Goal: Transaction & Acquisition: Book appointment/travel/reservation

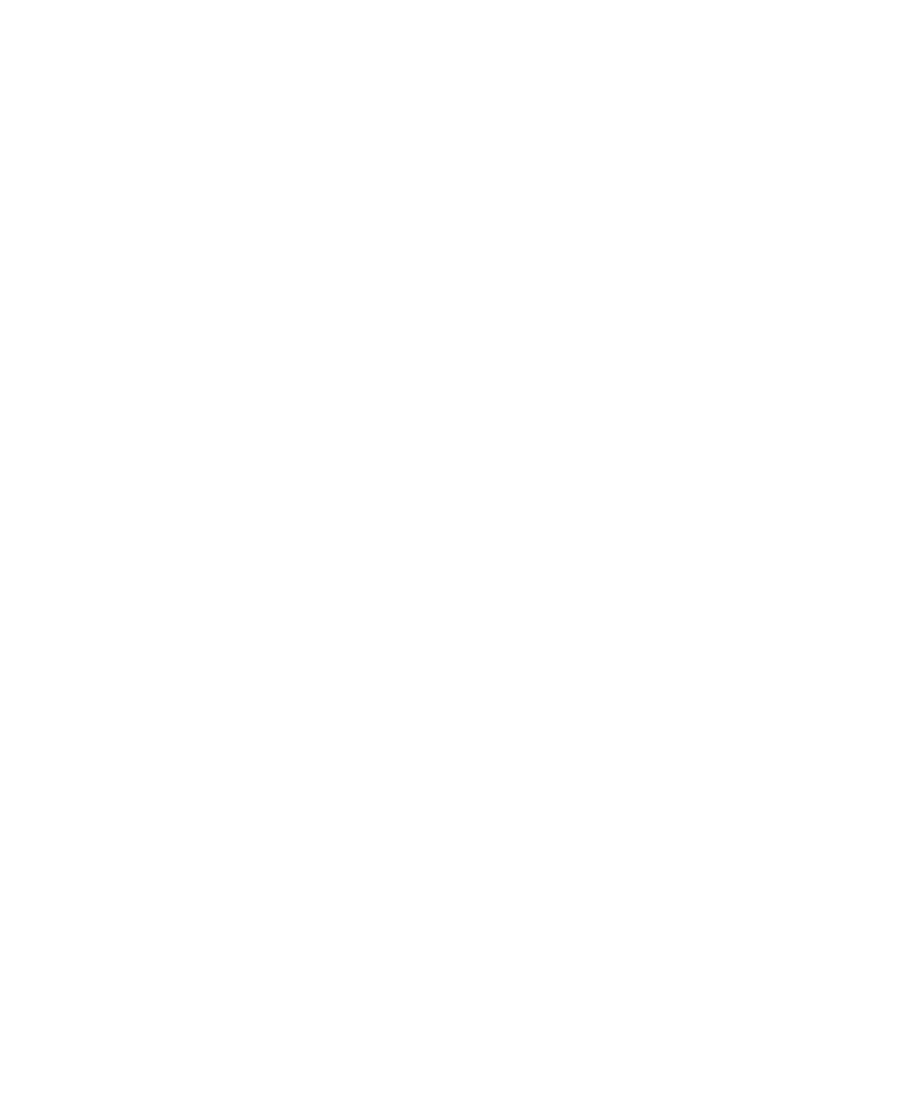
click at [797, 372] on icon at bounding box center [787, 387] width 38 height 31
click at [271, 631] on link "mehr erfahren" at bounding box center [238, 637] width 102 height 13
click at [739, 611] on span "Urlaub mit Teenies" at bounding box center [662, 620] width 172 height 18
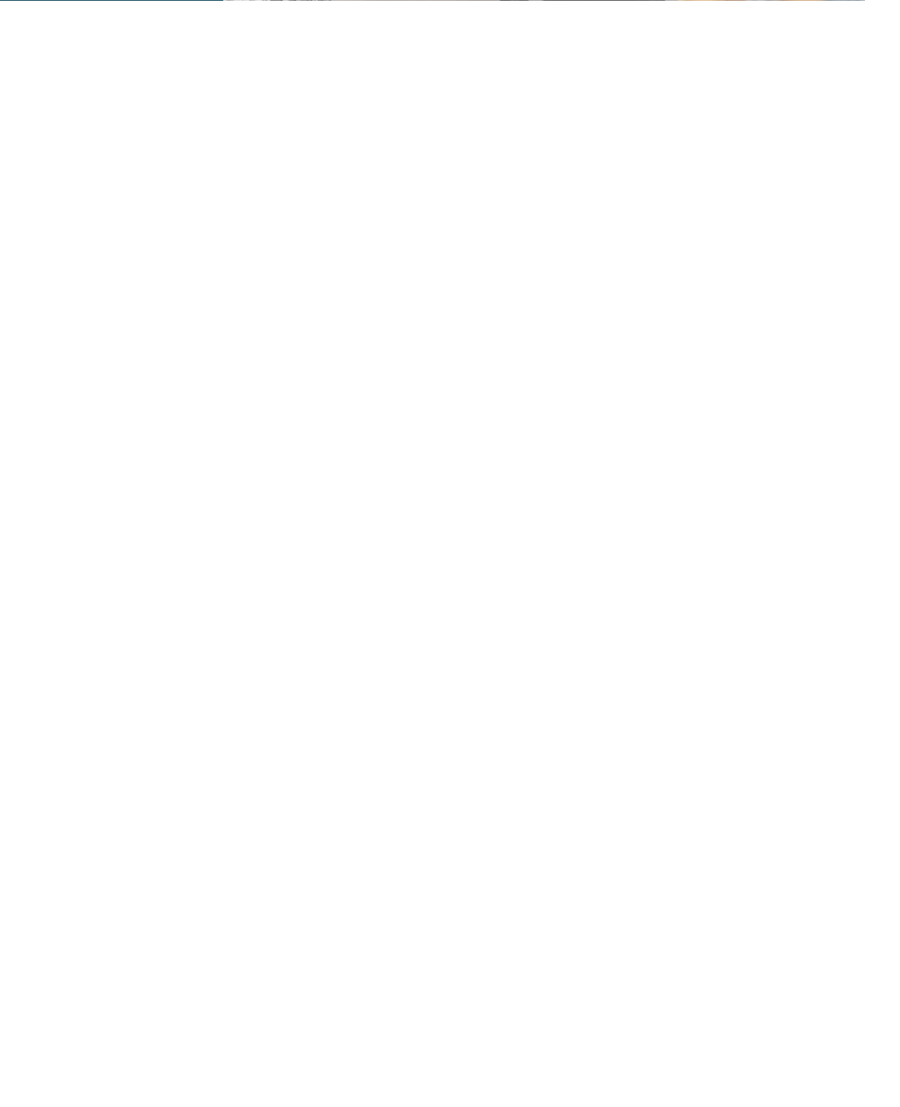
scroll to position [792, 0]
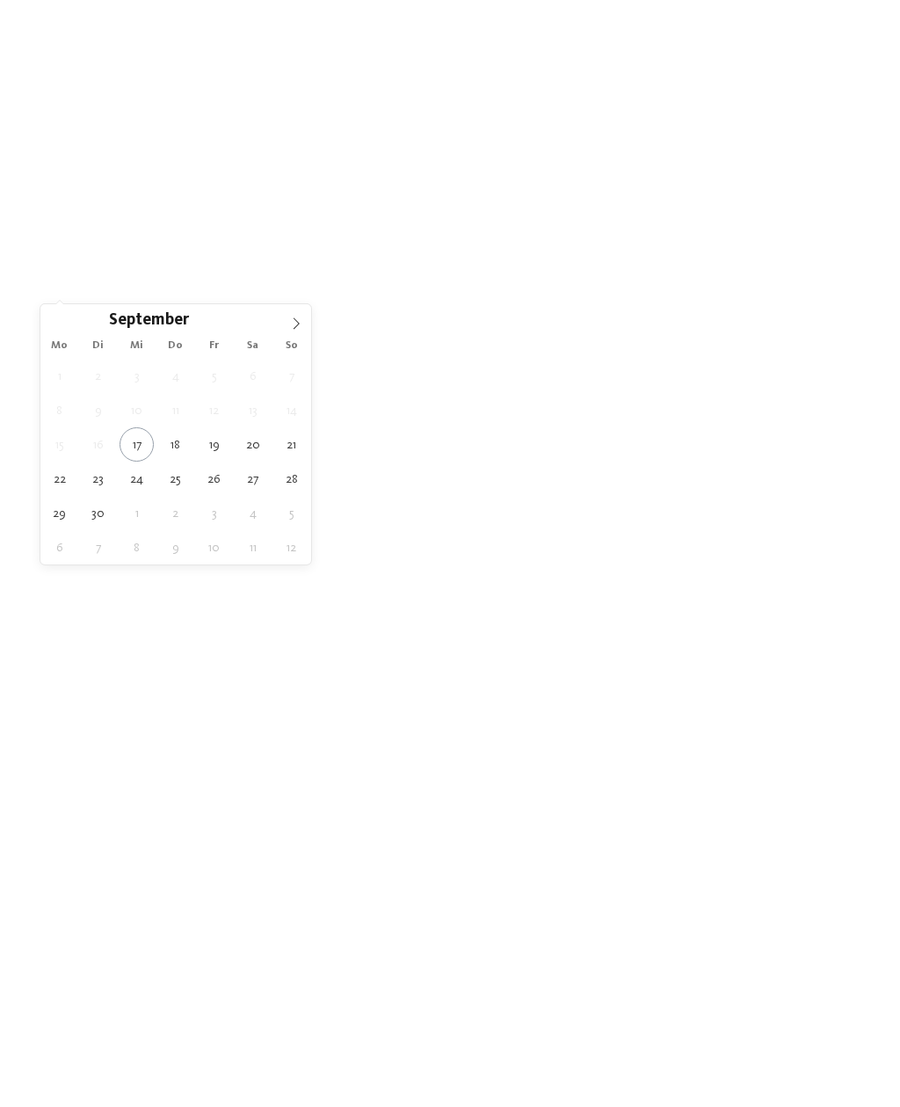
click at [300, 319] on icon at bounding box center [296, 323] width 12 height 12
click at [300, 322] on icon at bounding box center [296, 323] width 12 height 12
click at [302, 314] on span at bounding box center [296, 319] width 30 height 30
click at [304, 315] on span at bounding box center [296, 319] width 30 height 30
type input "****"
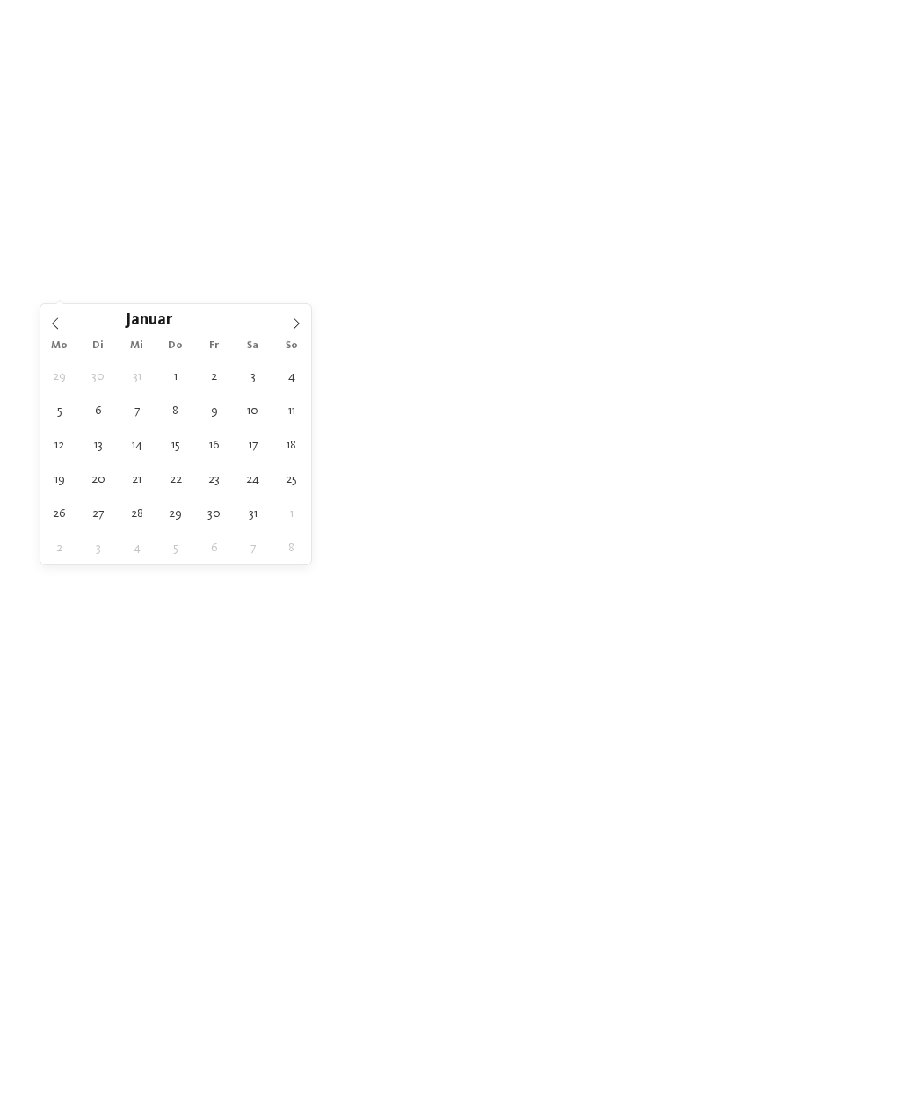
click at [296, 317] on span at bounding box center [296, 319] width 30 height 30
click at [298, 313] on span at bounding box center [296, 319] width 30 height 30
click at [300, 314] on span at bounding box center [296, 319] width 30 height 30
click at [302, 319] on span at bounding box center [296, 319] width 30 height 30
click at [299, 313] on span at bounding box center [296, 319] width 30 height 30
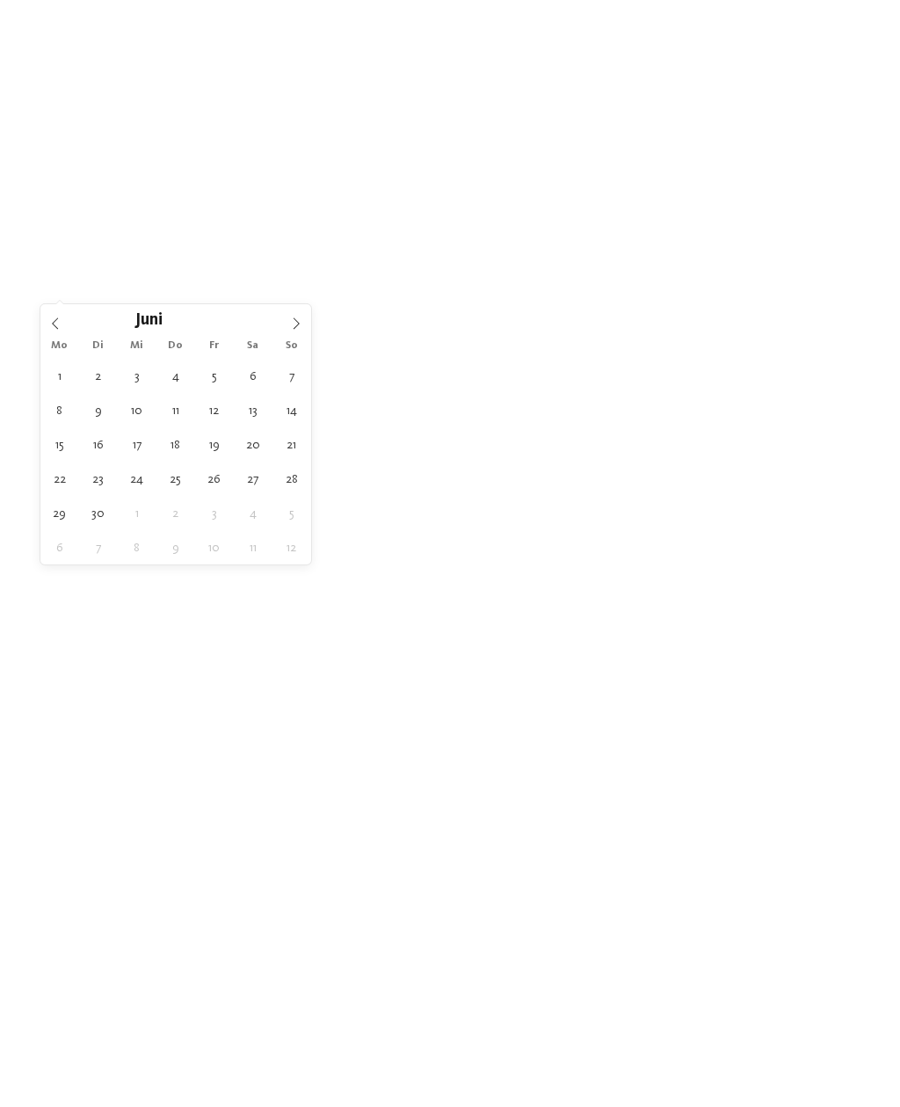
click at [302, 320] on icon at bounding box center [296, 323] width 12 height 12
type div "25.07.2026"
type input "****"
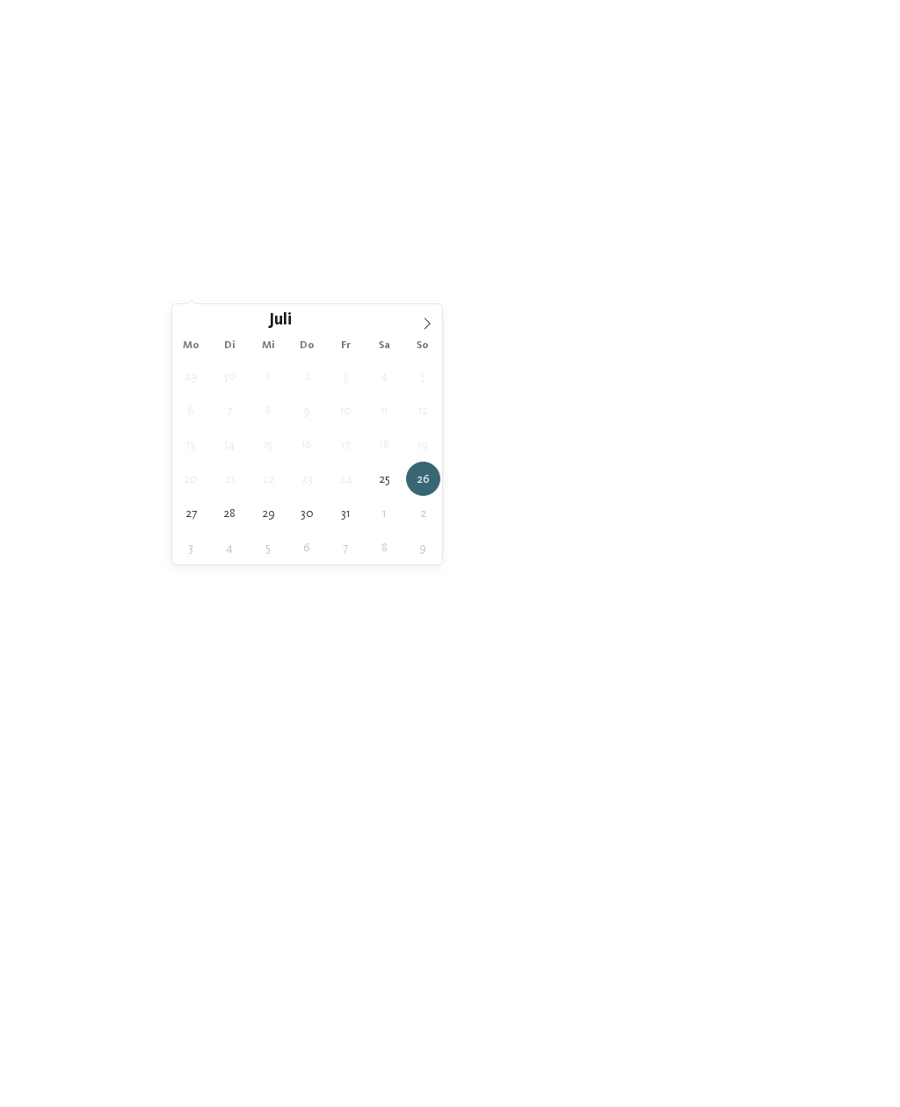
type div "31.07.2026"
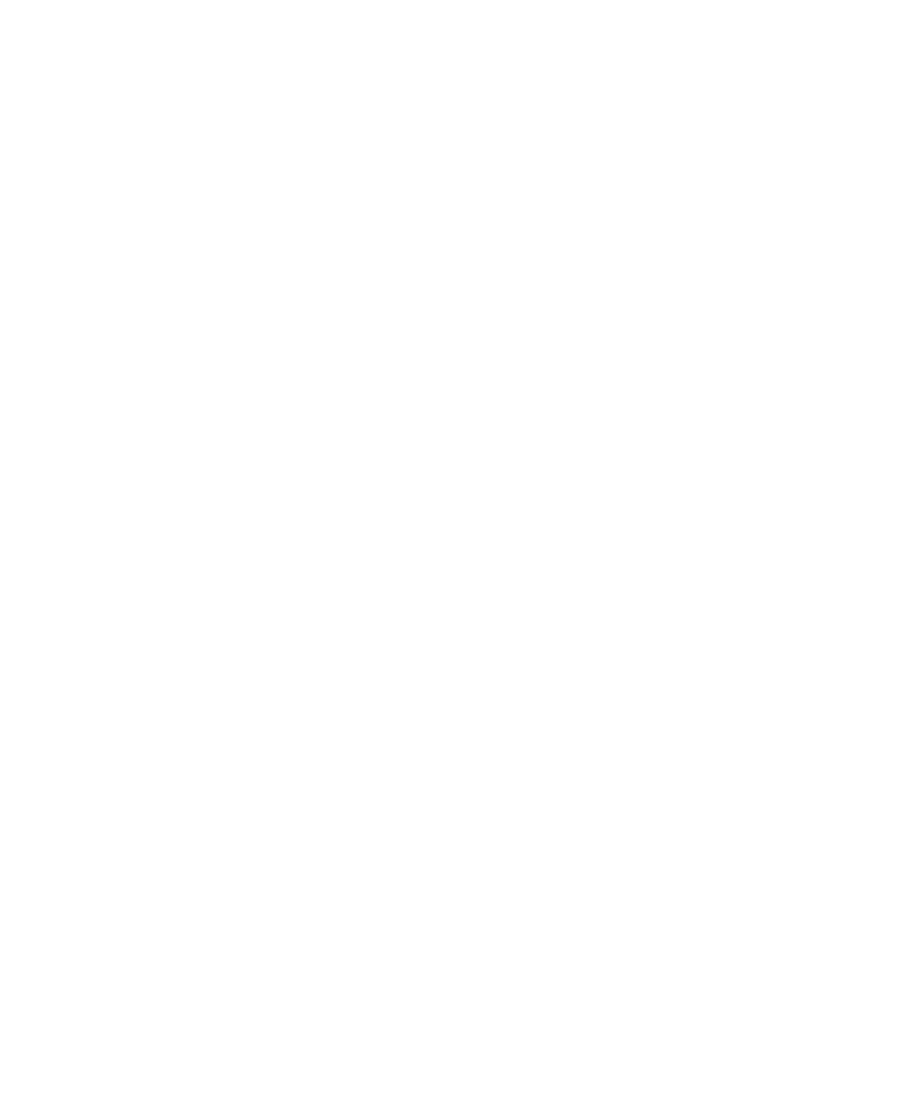
click at [528, 280] on div "Meine Wünsche" at bounding box center [498, 287] width 91 height 14
click at [570, 866] on div "übernehmen" at bounding box center [450, 883] width 510 height 35
click at [640, 289] on span "Family Experiences" at bounding box center [629, 288] width 83 height 12
click at [561, 615] on div at bounding box center [556, 624] width 18 height 18
click at [522, 739] on div "übernehmen" at bounding box center [450, 756] width 229 height 35
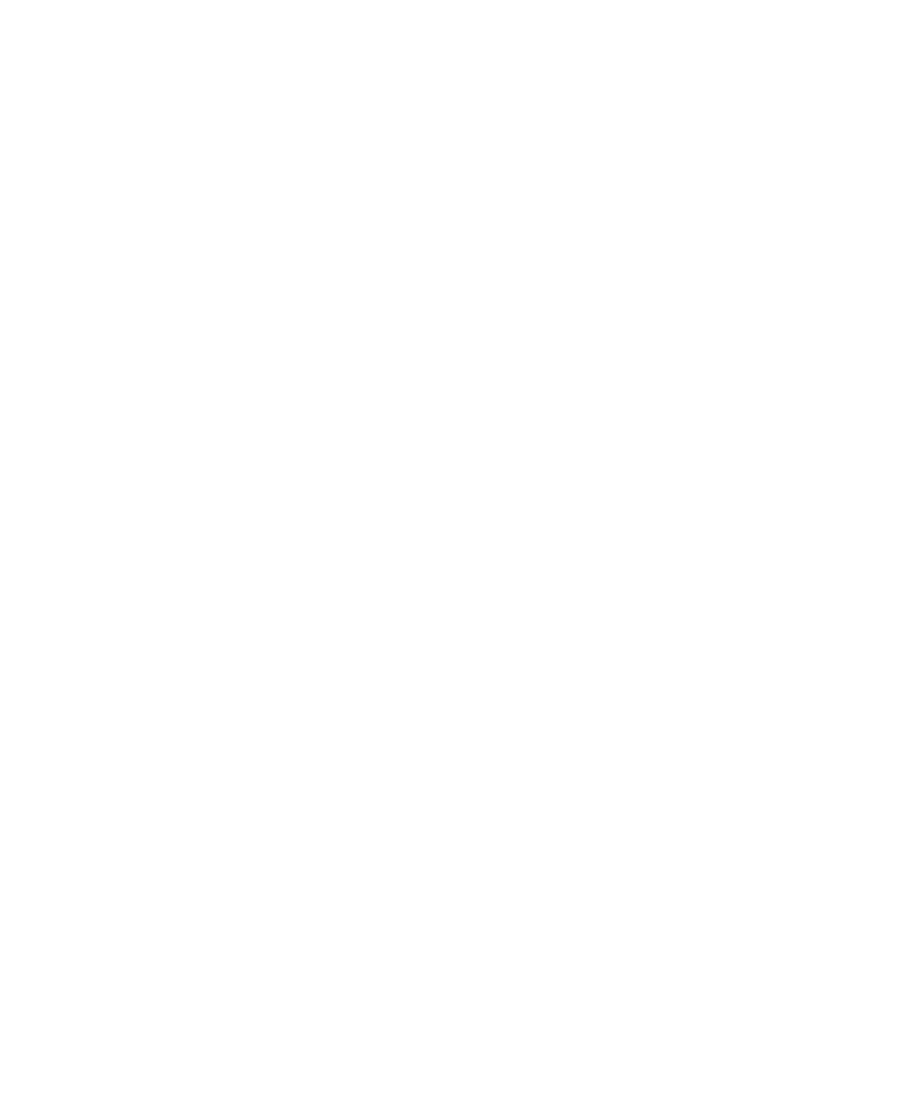
scroll to position [359, 0]
click at [533, 481] on link "mehr erfahren" at bounding box center [528, 483] width 102 height 13
click at [345, 434] on link "Familienurlaub in [GEOGRAPHIC_DATA]" at bounding box center [344, 439] width 233 height 14
click at [302, 439] on link "Familienurlaub in [GEOGRAPHIC_DATA]" at bounding box center [344, 439] width 233 height 14
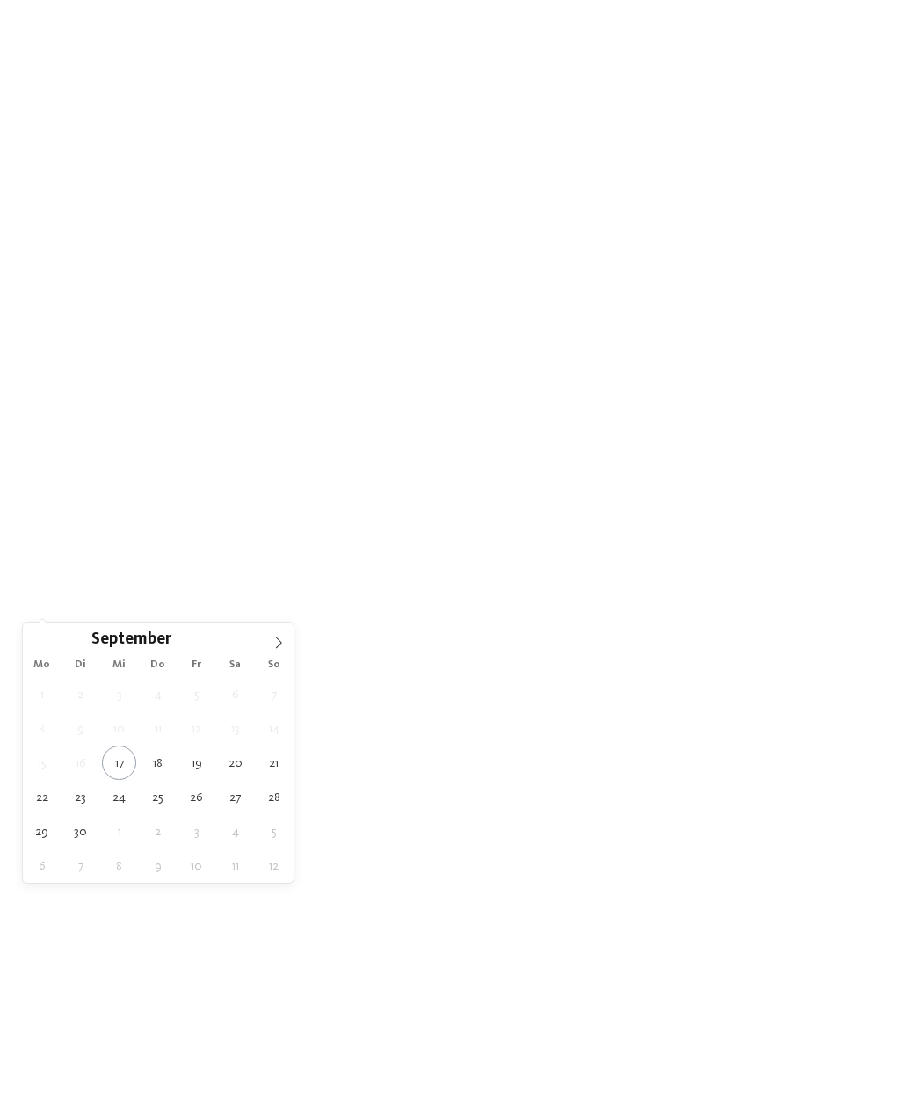
click at [287, 637] on span at bounding box center [279, 637] width 30 height 30
click at [285, 637] on span at bounding box center [279, 637] width 30 height 30
click at [281, 637] on icon at bounding box center [279, 643] width 12 height 12
type input "****"
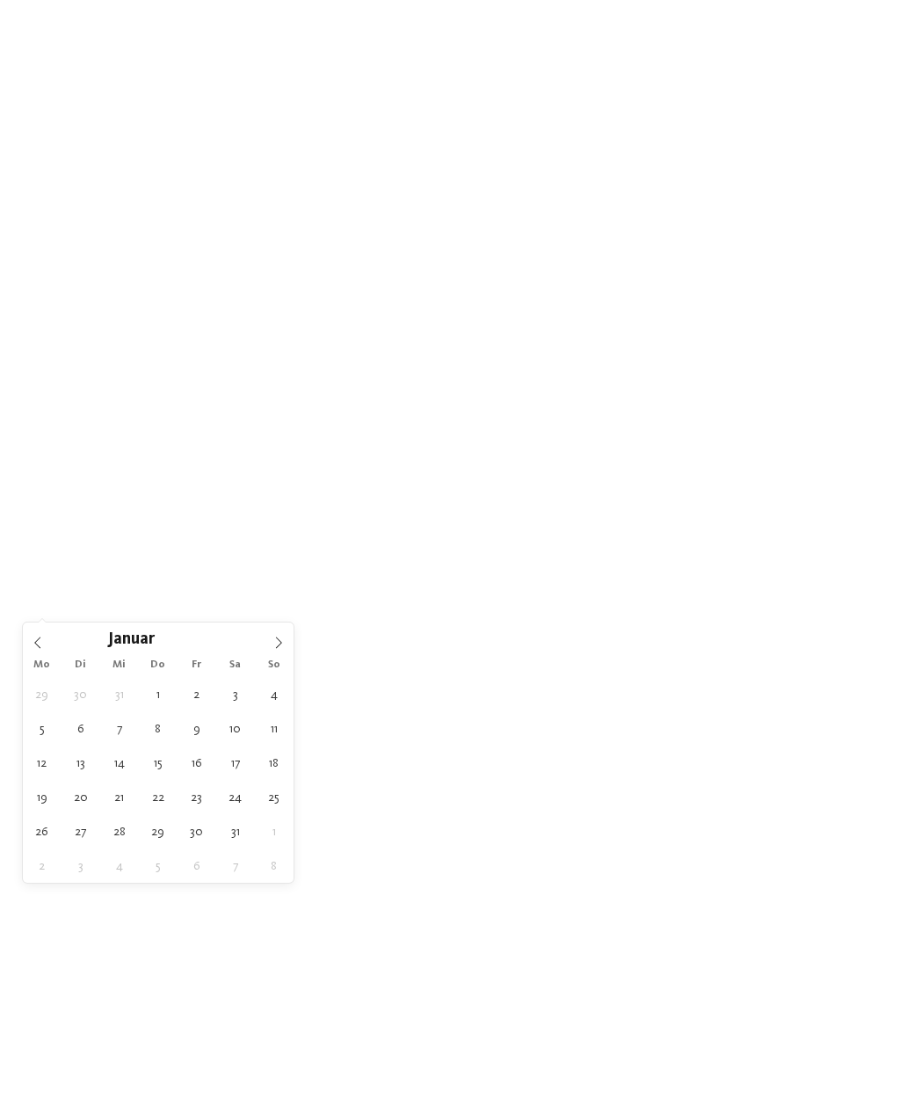
click at [279, 639] on icon at bounding box center [279, 643] width 12 height 12
click at [285, 633] on span at bounding box center [279, 637] width 30 height 30
click at [280, 637] on icon at bounding box center [279, 643] width 12 height 12
click at [288, 637] on span at bounding box center [279, 637] width 30 height 30
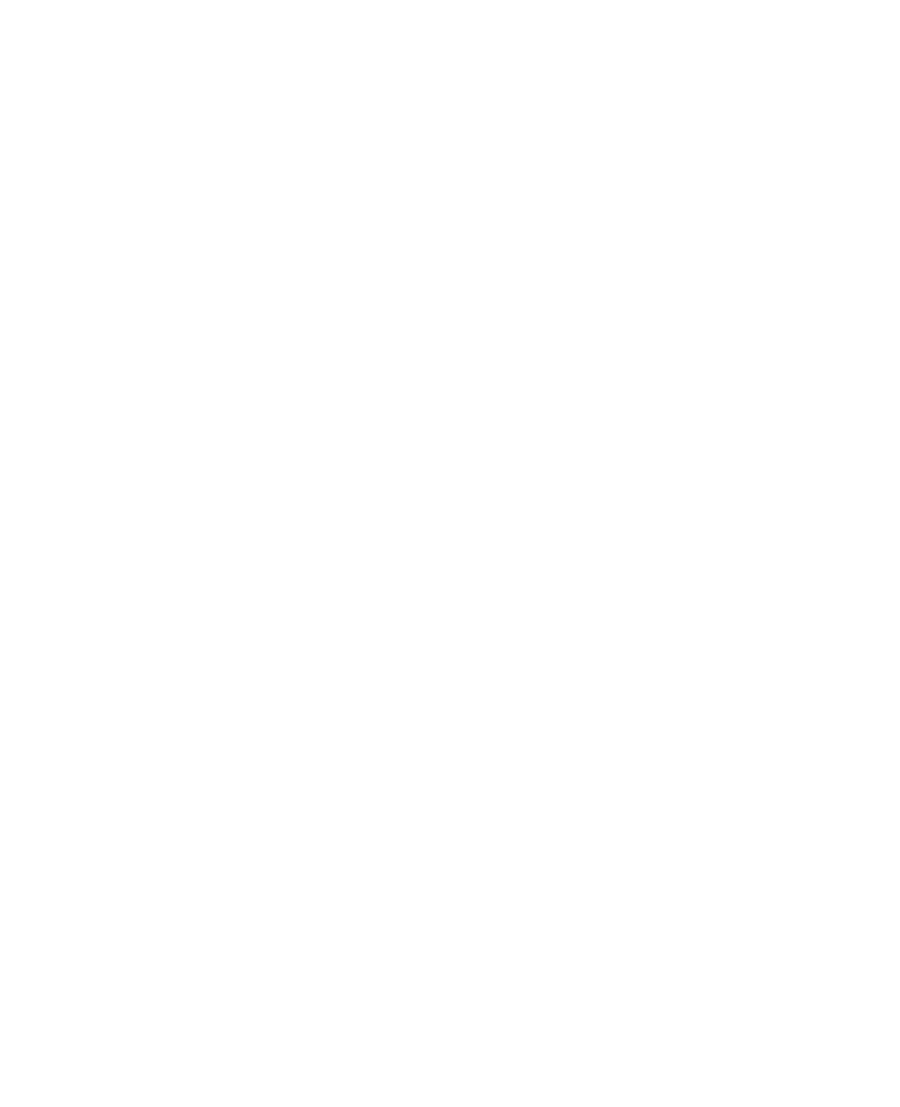
click at [322, 579] on span "Region" at bounding box center [363, 572] width 88 height 12
click at [737, 336] on div "Region Dolomiten" at bounding box center [450, 553] width 900 height 1107
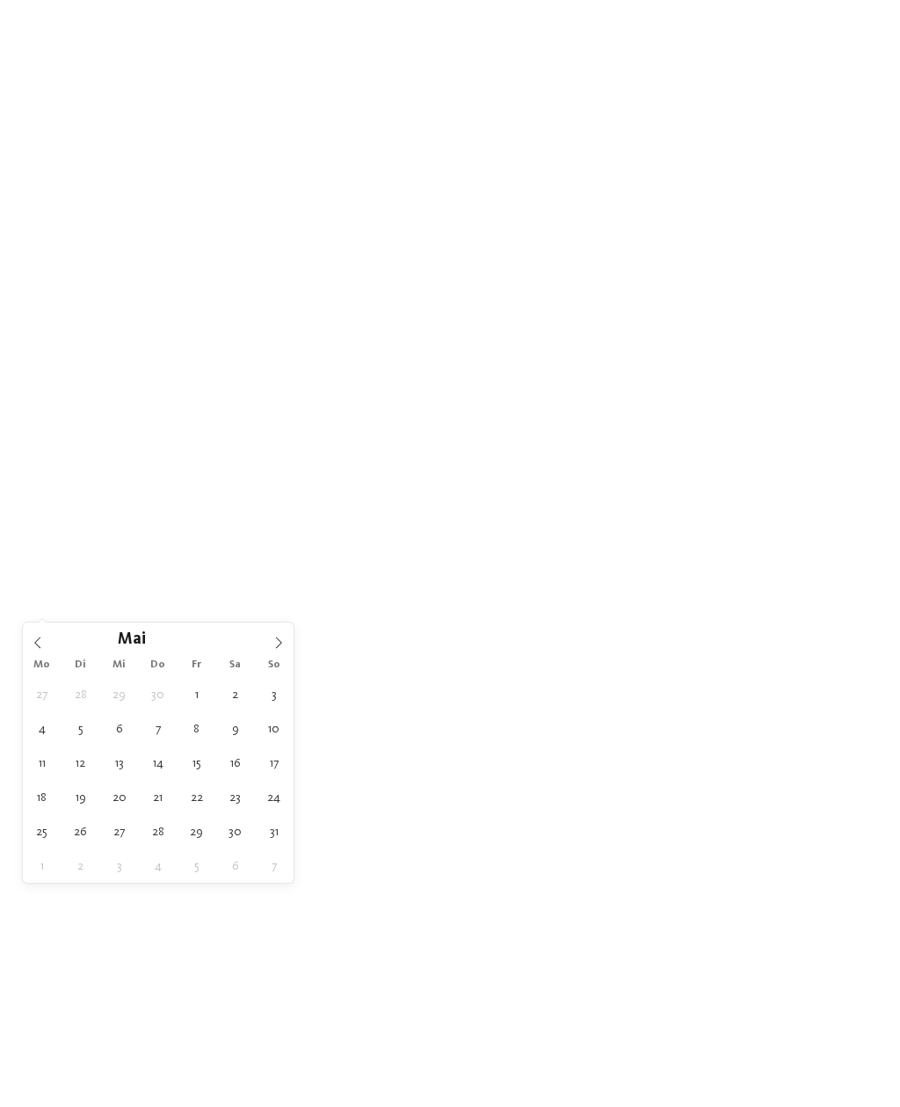
click at [282, 643] on icon at bounding box center [279, 643] width 12 height 12
click at [291, 634] on span at bounding box center [279, 637] width 30 height 30
type div "25.07.2026"
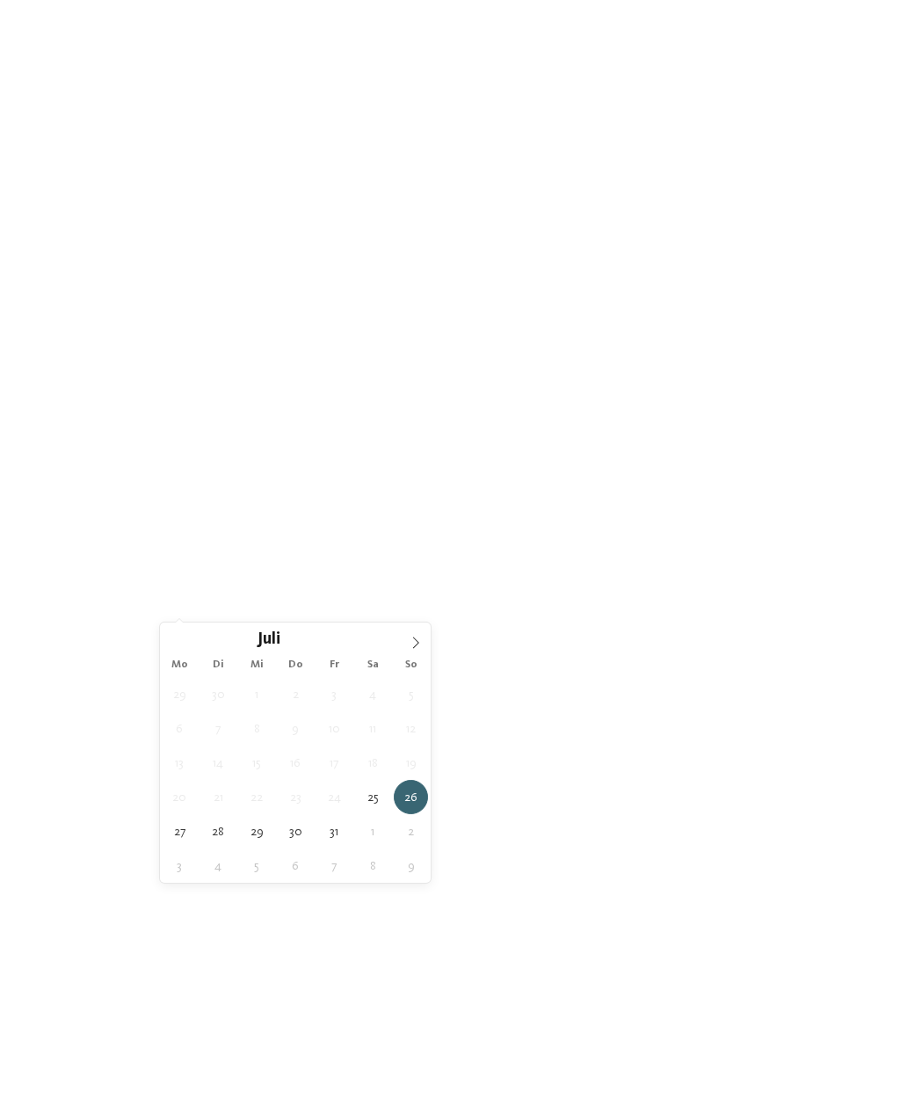
type input "****"
click at [421, 644] on icon at bounding box center [416, 643] width 12 height 12
type div "01.08.2026"
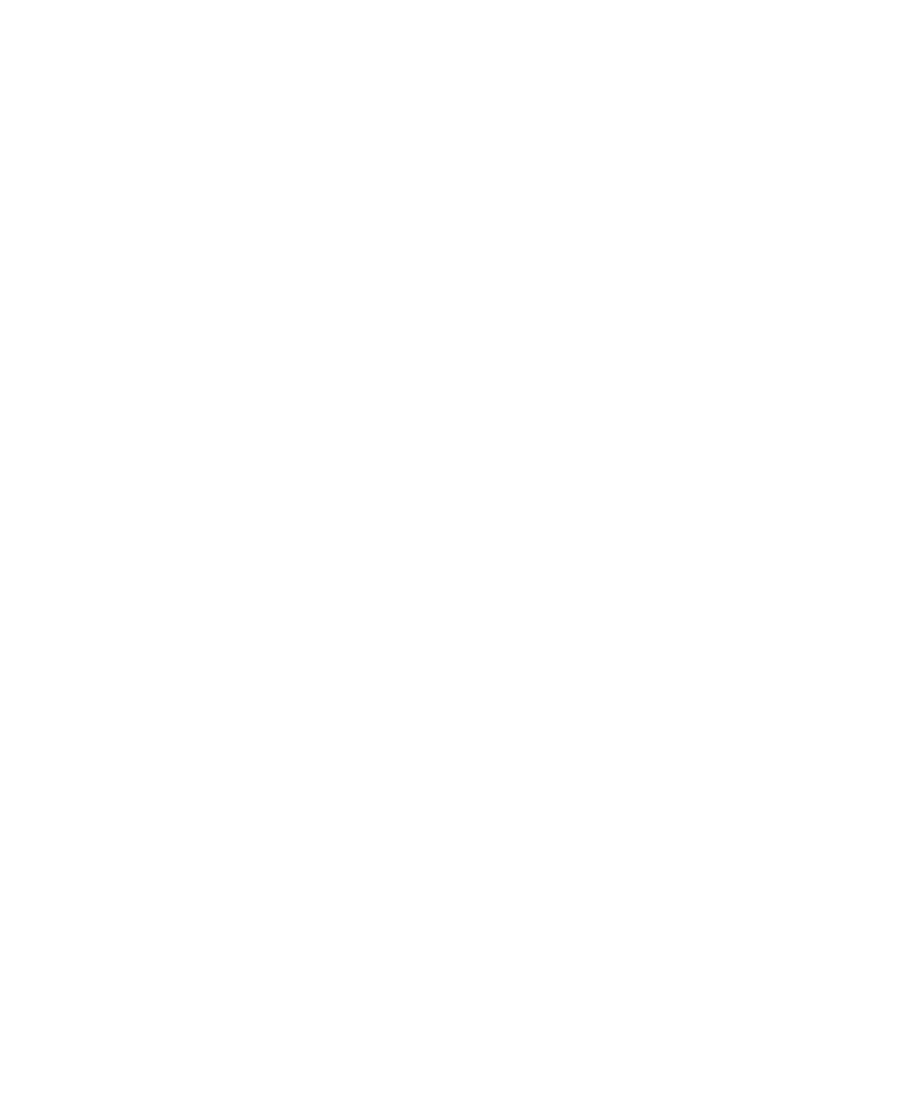
click at [825, 587] on link "Hotel finden" at bounding box center [812, 572] width 132 height 31
click at [668, 802] on h4 "****ˢ Garberhof Dolomit Family" at bounding box center [662, 805] width 371 height 23
click at [494, 350] on div "Meine Wünsche" at bounding box center [498, 359] width 127 height 31
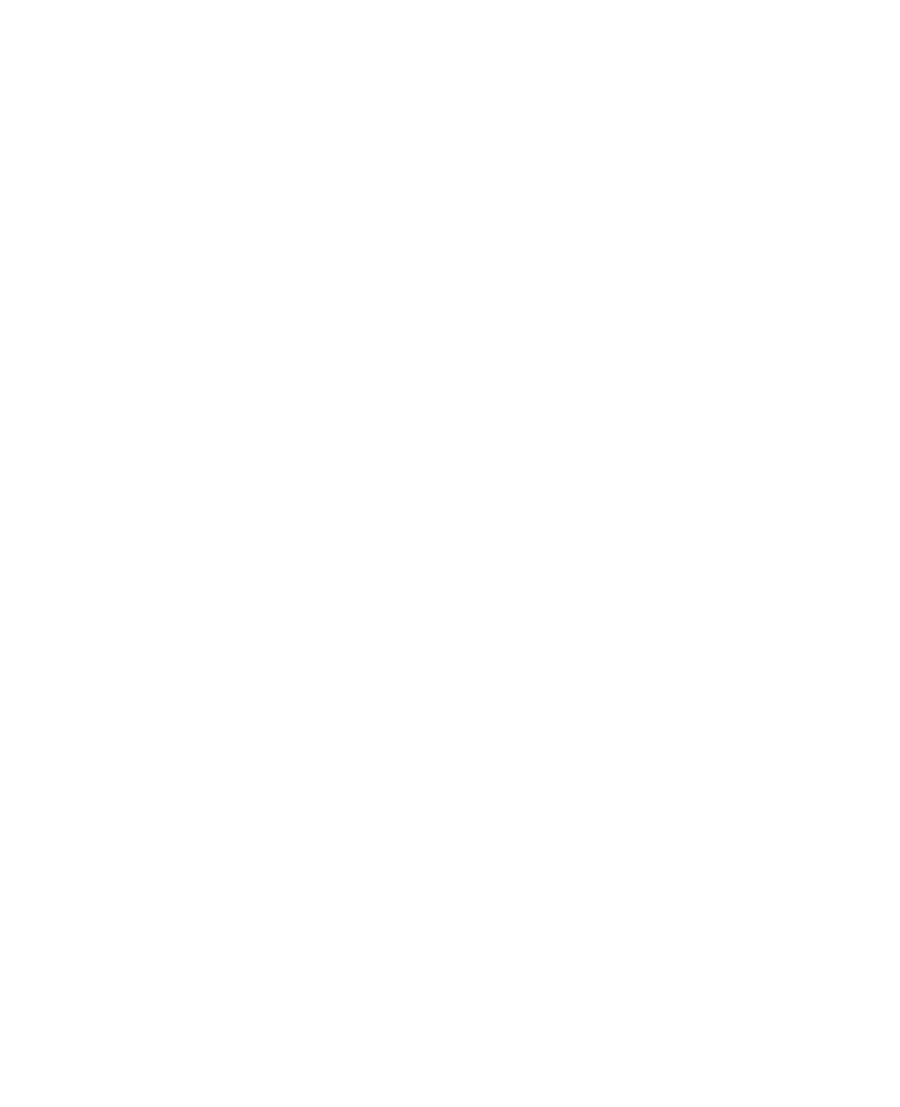
click at [423, 598] on div at bounding box center [415, 607] width 18 height 18
click at [532, 866] on div "übernehmen" at bounding box center [450, 883] width 510 height 35
click at [858, 732] on icon at bounding box center [865, 752] width 48 height 40
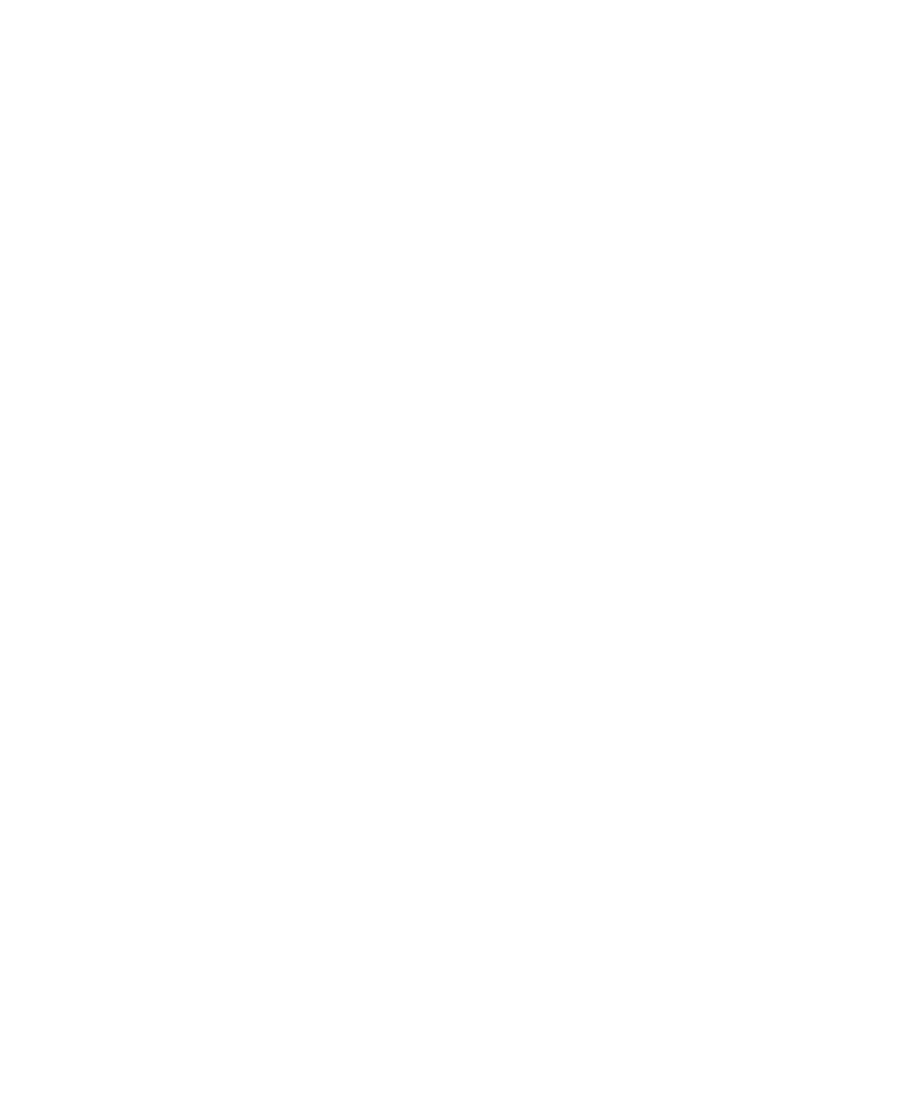
click at [37, 732] on icon at bounding box center [35, 752] width 48 height 40
click at [863, 732] on icon at bounding box center [865, 752] width 48 height 40
click at [867, 732] on icon at bounding box center [865, 752] width 48 height 40
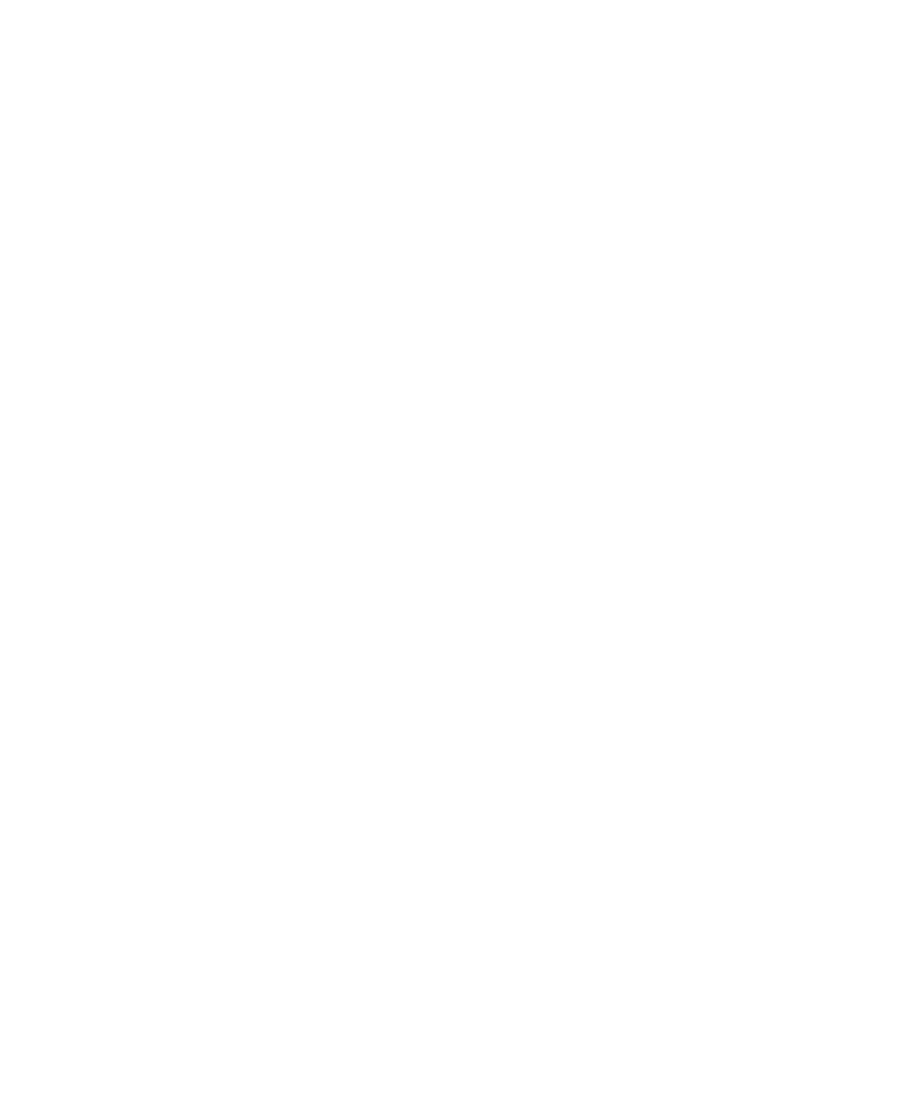
click at [450, 352] on div "Doppelzimmer" at bounding box center [446, 349] width 95 height 31
click at [371, 355] on div "Suiten" at bounding box center [352, 349] width 88 height 31
click at [570, 360] on div "Appartements" at bounding box center [545, 349] width 99 height 34
click at [867, 173] on icon at bounding box center [865, 184] width 48 height 40
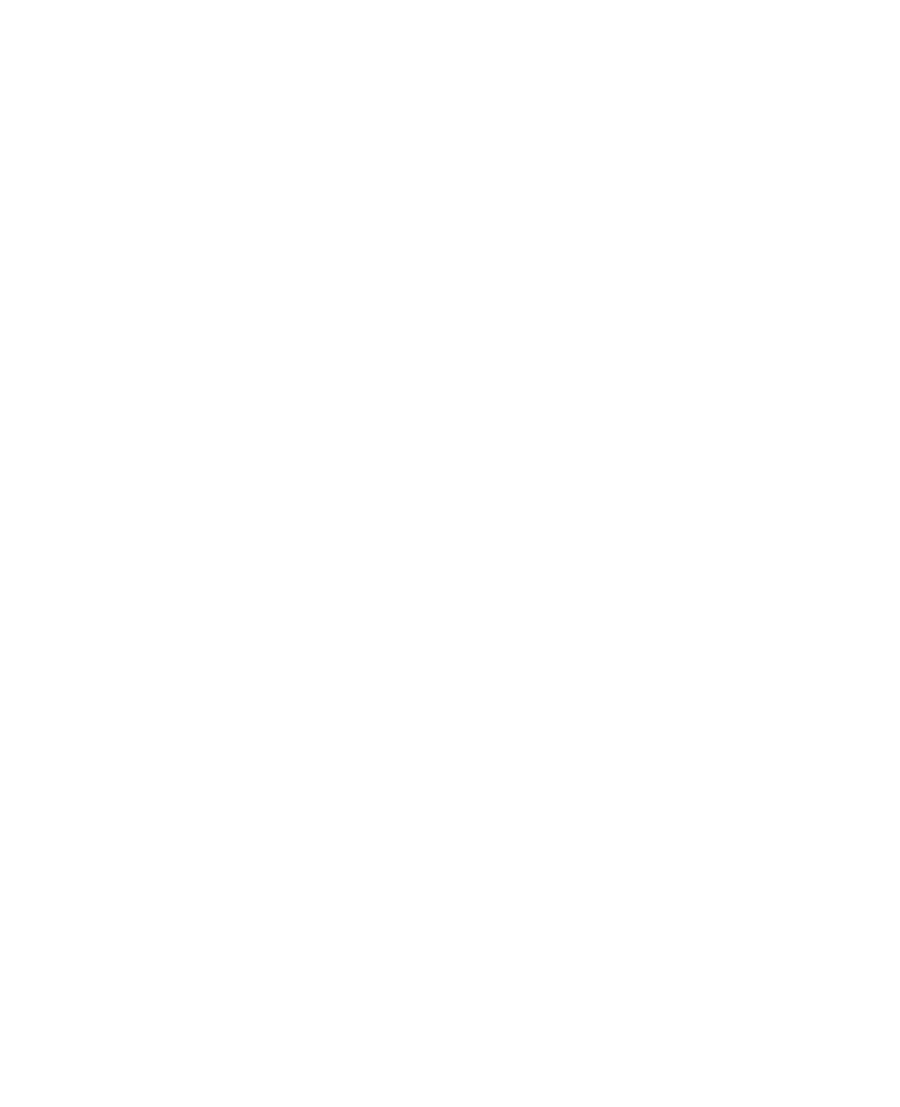
scroll to position [1615, 0]
click at [337, 623] on span "Suiten" at bounding box center [351, 628] width 35 height 11
click at [227, 677] on div "Allgemein" at bounding box center [167, 665] width 265 height 198
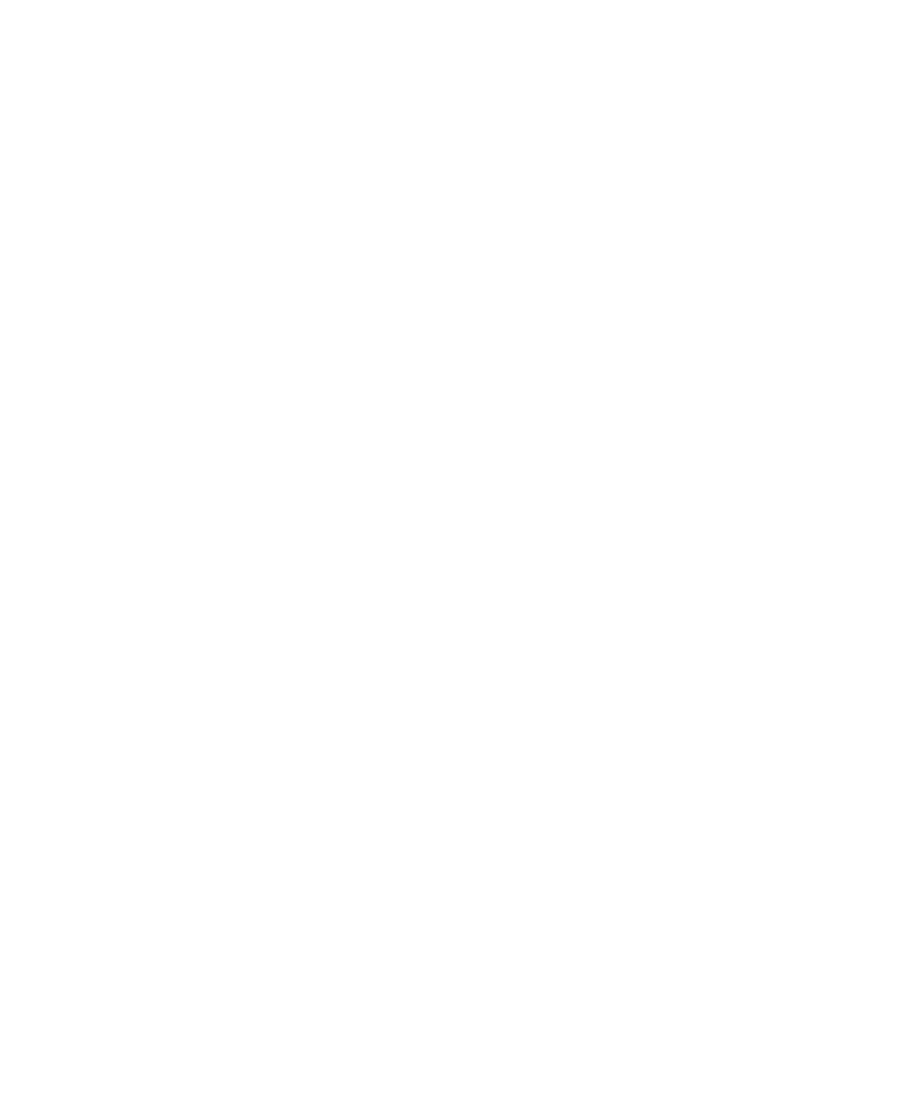
scroll to position [2013, 0]
click at [92, 748] on link "weiterlesen" at bounding box center [107, 747] width 145 height 35
click at [865, 600] on icon at bounding box center [865, 613] width 48 height 40
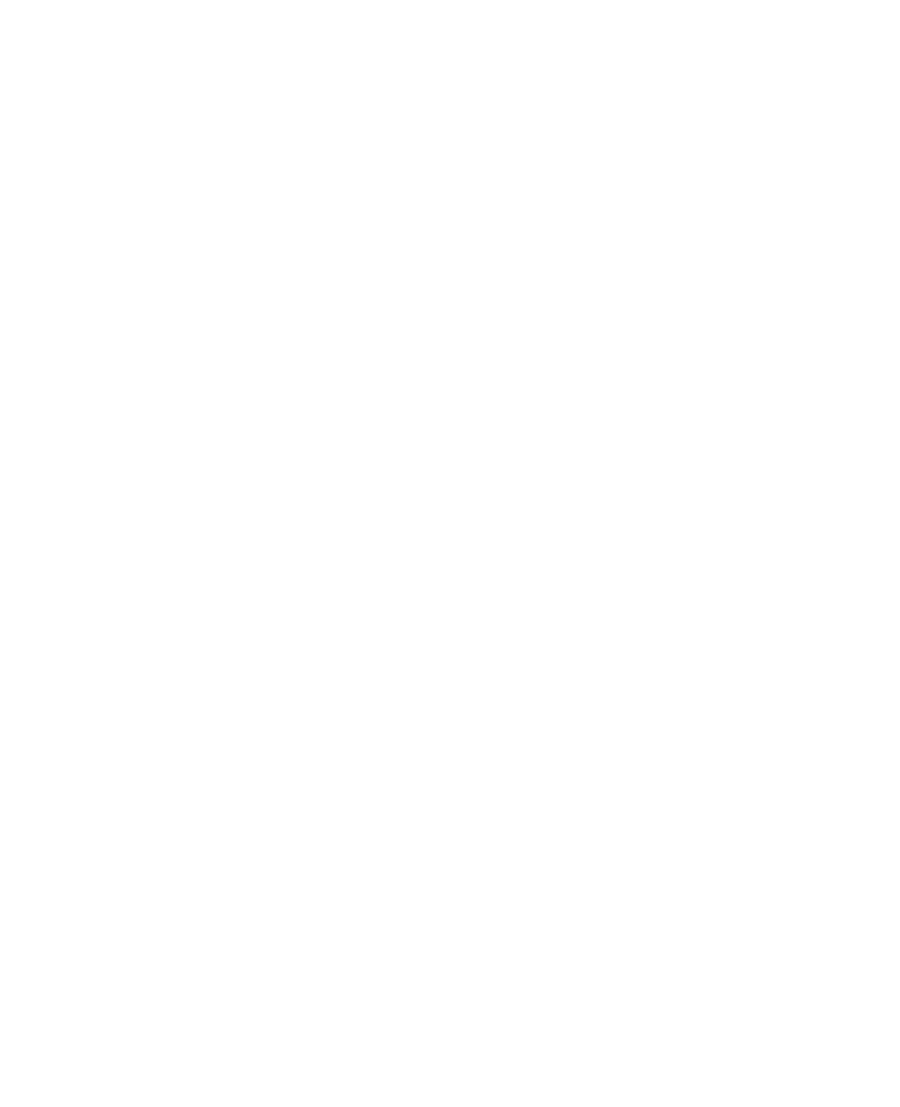
click at [608, 453] on span "Appartements" at bounding box center [596, 458] width 78 height 11
